Goal: Transaction & Acquisition: Purchase product/service

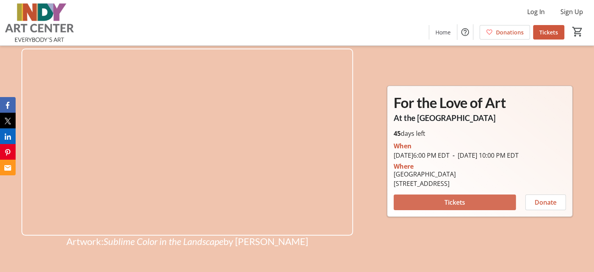
click at [457, 205] on span "Tickets" at bounding box center [455, 201] width 21 height 9
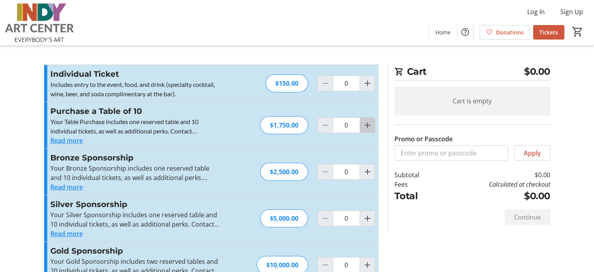
click at [365, 125] on mat-icon "Increment by one" at bounding box center [367, 124] width 9 height 9
type input "1"
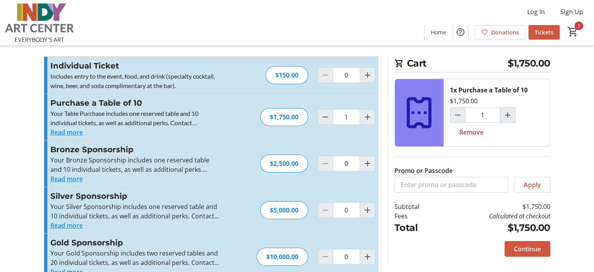
scroll to position [26, 0]
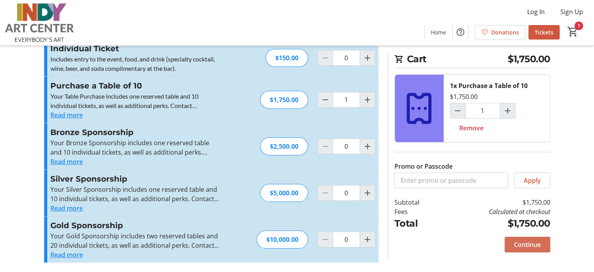
click at [527, 240] on span "Continue" at bounding box center [527, 243] width 27 height 9
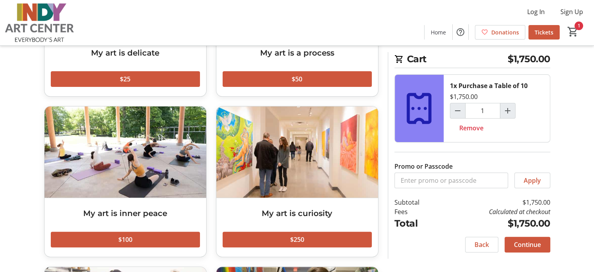
scroll to position [143, 0]
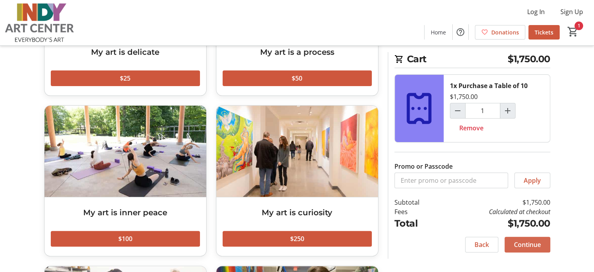
click at [533, 240] on span "Continue" at bounding box center [527, 243] width 27 height 9
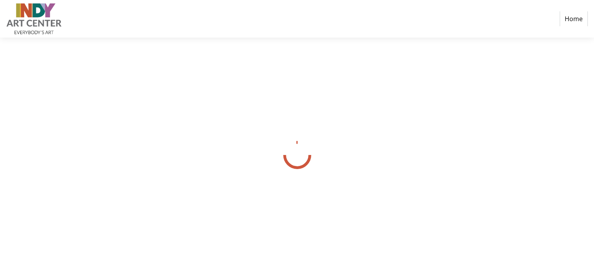
select select "US"
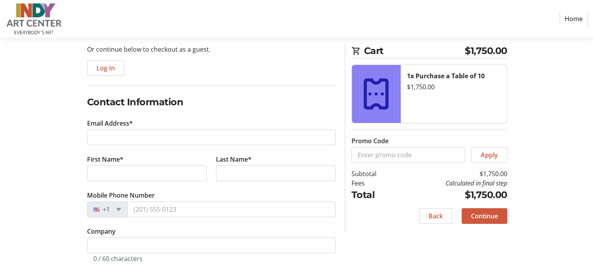
scroll to position [91, 0]
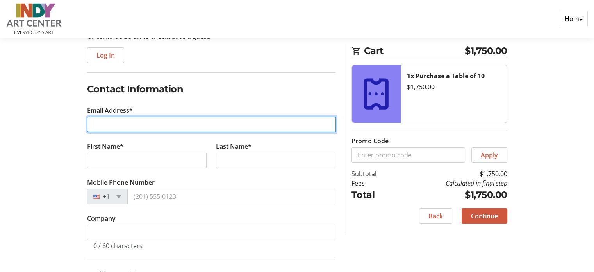
click at [151, 122] on input "Email Address*" at bounding box center [211, 124] width 249 height 16
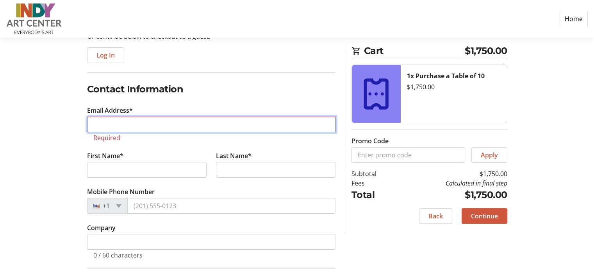
type input "[EMAIL_ADDRESS][DOMAIN_NAME]"
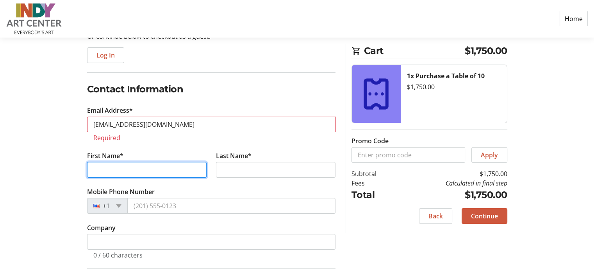
type input "[PERSON_NAME]"
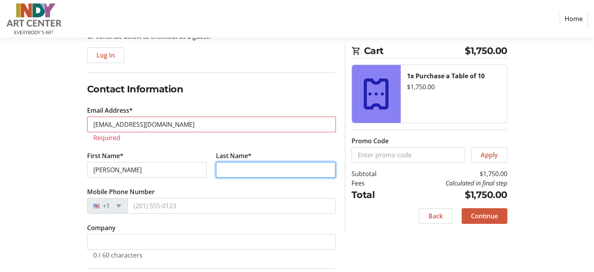
type input "Gabovitch"
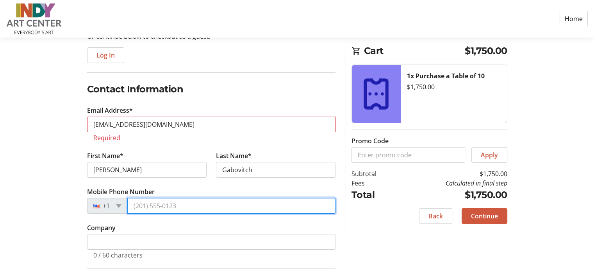
type input "[PHONE_NUMBER]"
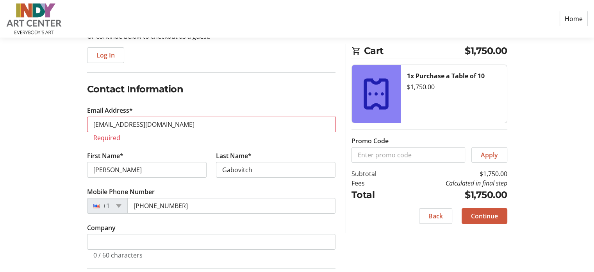
type input "[STREET_ADDRESS]"
type input "[GEOGRAPHIC_DATA]"
select select "IN"
type input "46220"
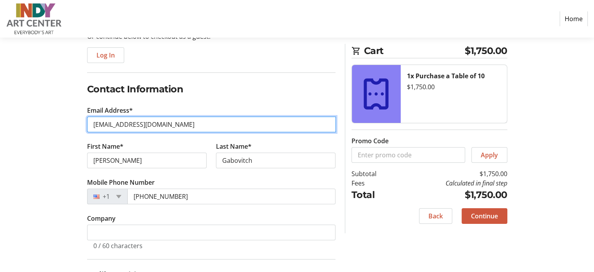
type input "[EMAIL_ADDRESS][DOMAIN_NAME]"
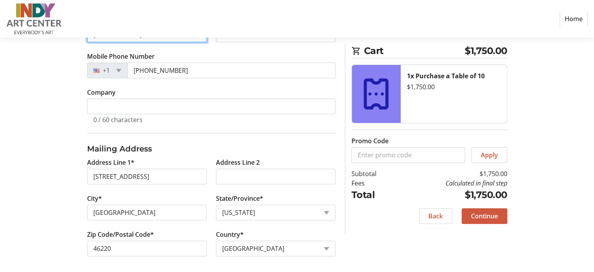
scroll to position [219, 0]
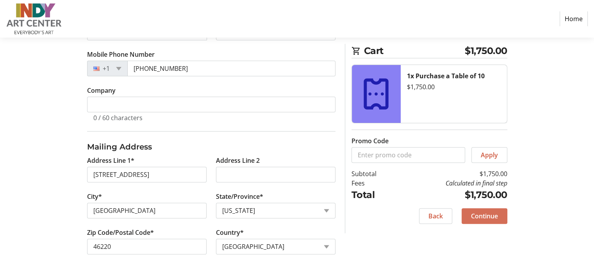
click at [487, 212] on span "Continue" at bounding box center [484, 215] width 27 height 9
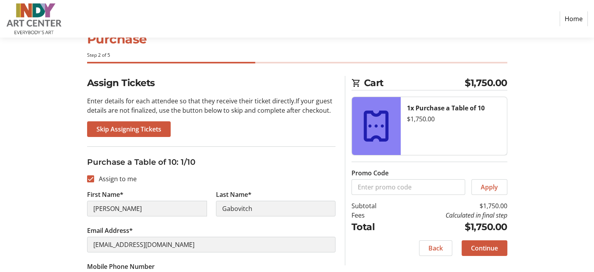
scroll to position [39, 0]
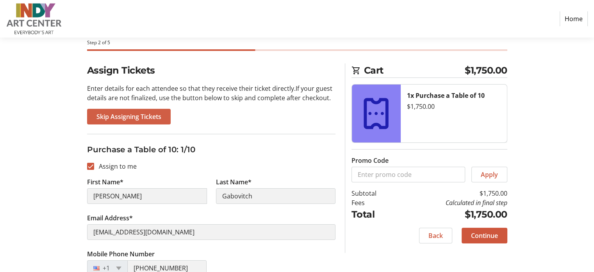
click at [143, 116] on span "Skip Assigning Tickets" at bounding box center [128, 116] width 65 height 9
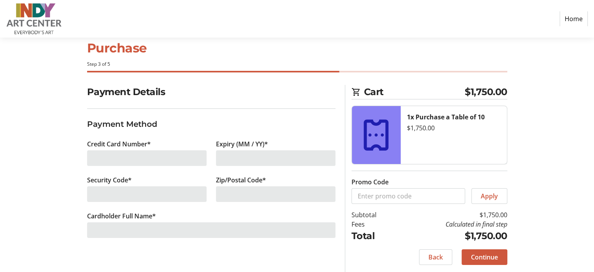
scroll to position [19, 0]
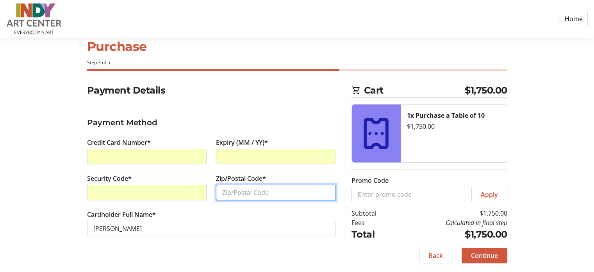
click at [235, 191] on input "Zip/Postal Code*" at bounding box center [276, 192] width 120 height 16
type input "46220"
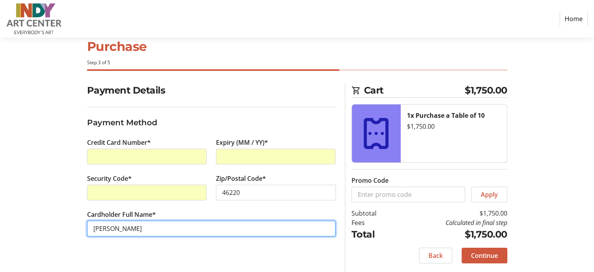
click at [113, 229] on input "[PERSON_NAME]" at bounding box center [211, 228] width 248 height 16
type input "[PERSON_NAME]"
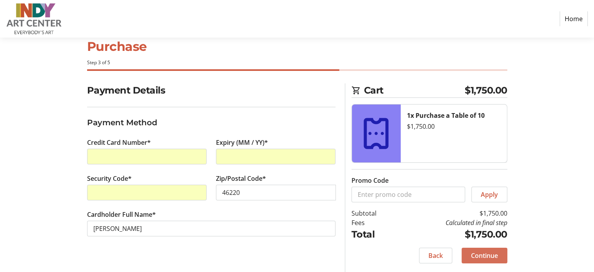
click at [481, 252] on span "Continue" at bounding box center [484, 254] width 27 height 9
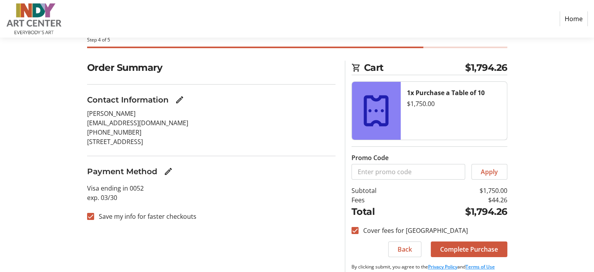
scroll to position [56, 0]
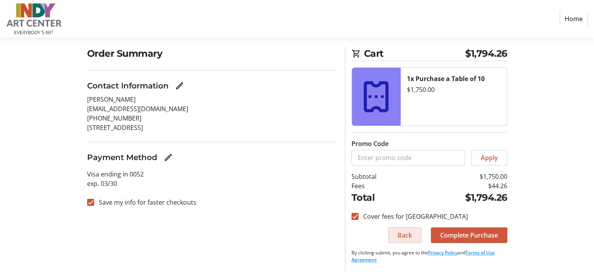
click at [404, 232] on span "Back" at bounding box center [405, 234] width 14 height 9
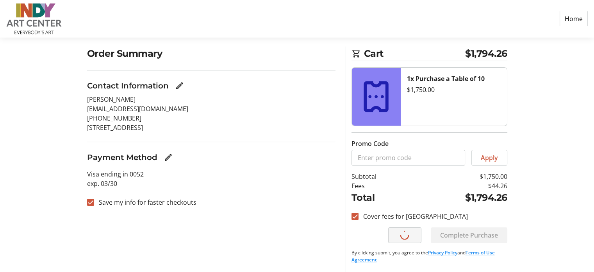
scroll to position [11, 0]
